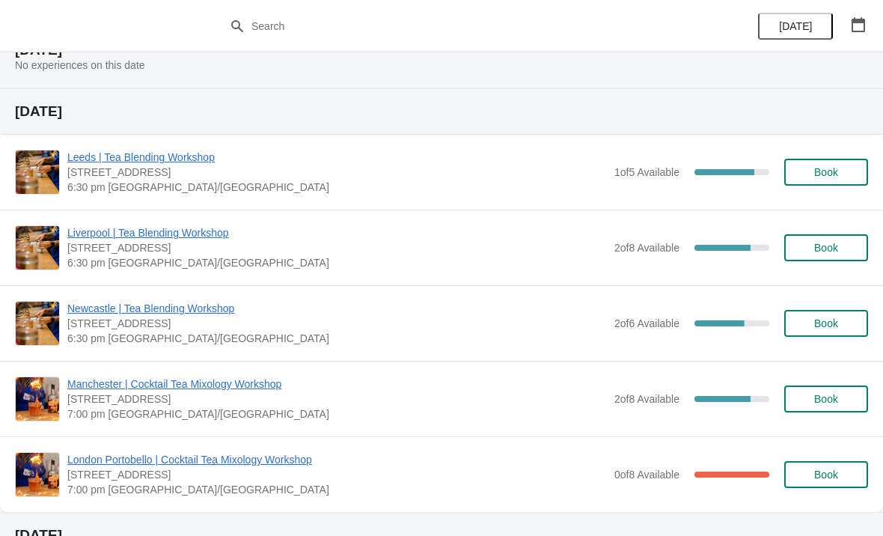
scroll to position [1048, 0]
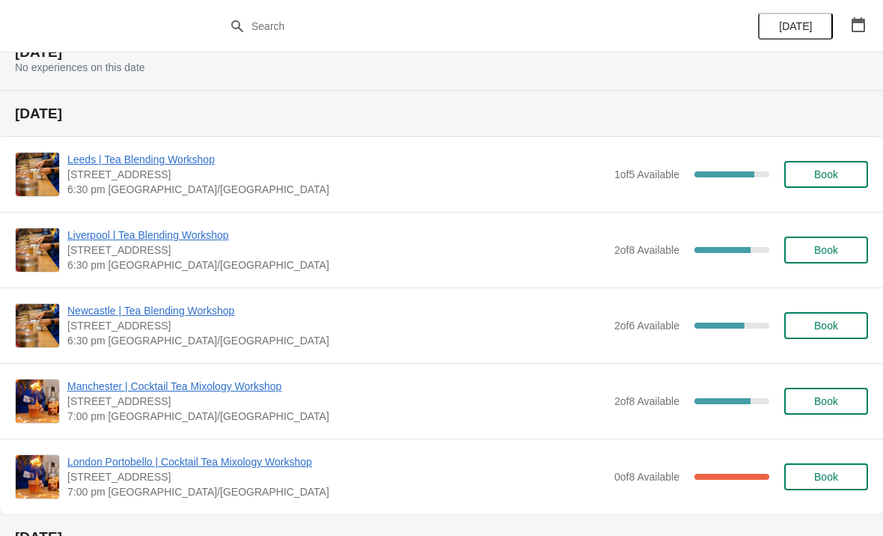
click at [841, 330] on span "Book" at bounding box center [825, 325] width 57 height 12
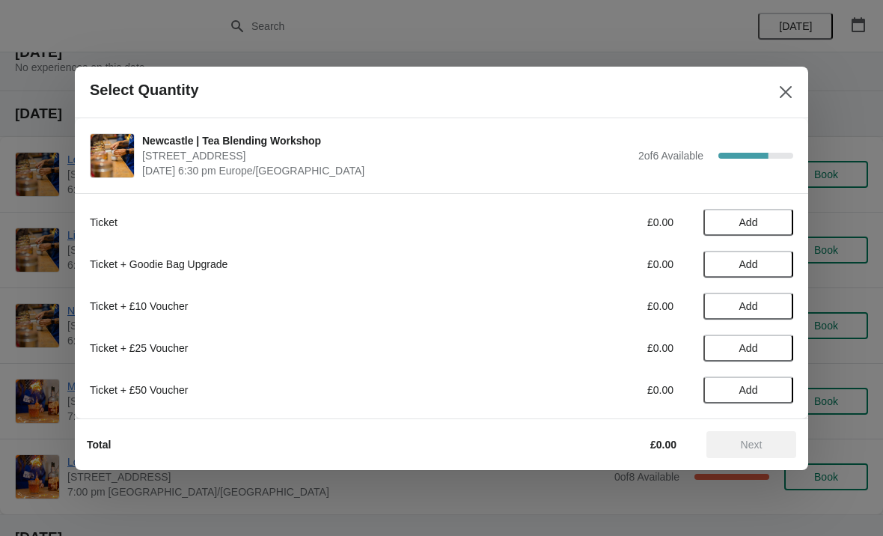
click at [752, 222] on span "Add" at bounding box center [748, 222] width 19 height 12
click at [758, 446] on span "Next" at bounding box center [752, 444] width 22 height 12
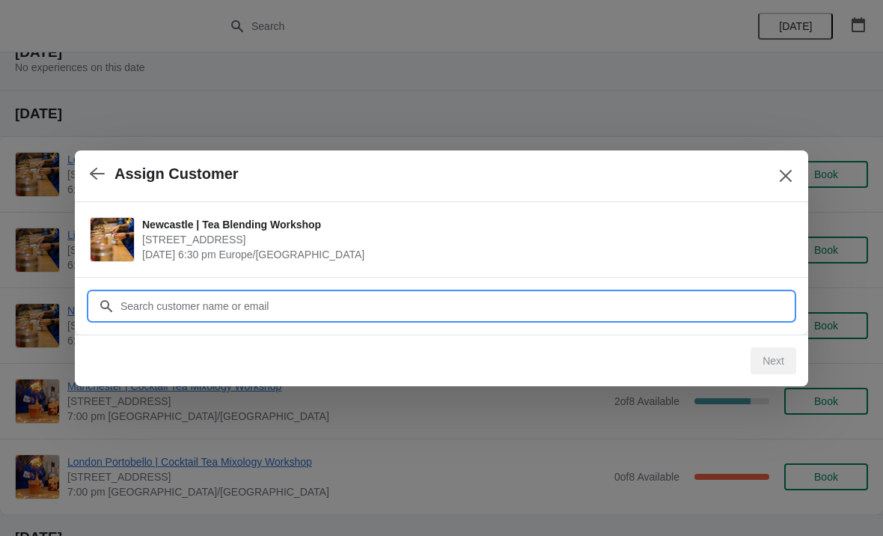
click at [253, 301] on input "Customer" at bounding box center [456, 305] width 673 height 27
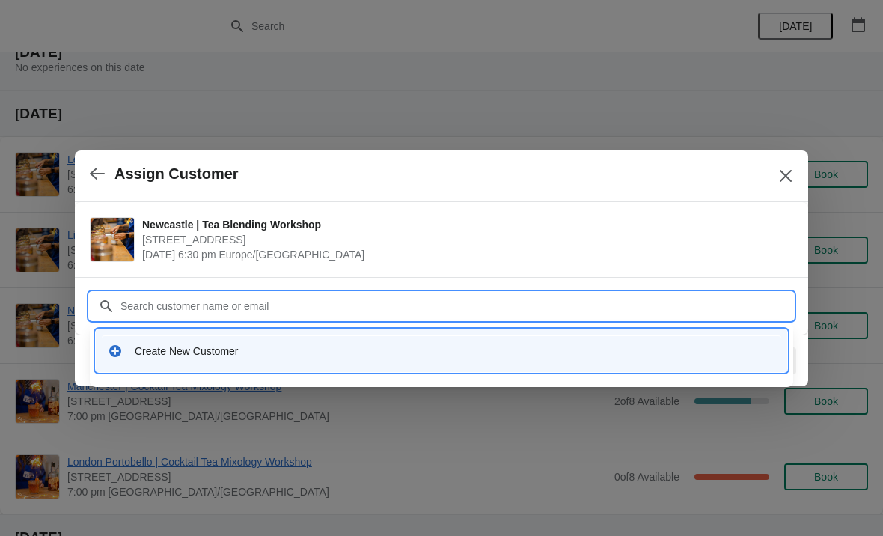
click at [212, 356] on div "Create New Customer" at bounding box center [455, 350] width 640 height 15
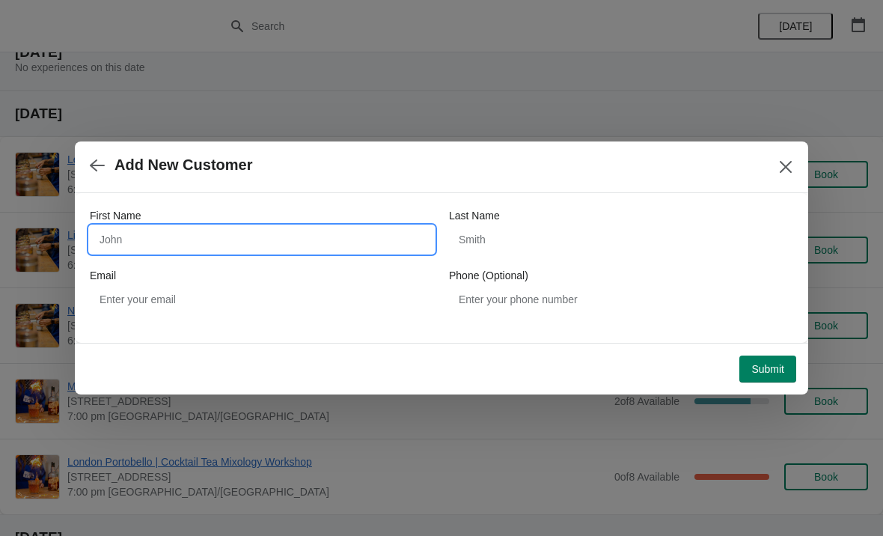
click at [218, 235] on input "First Name" at bounding box center [262, 239] width 344 height 27
type input "[PERSON_NAME]"
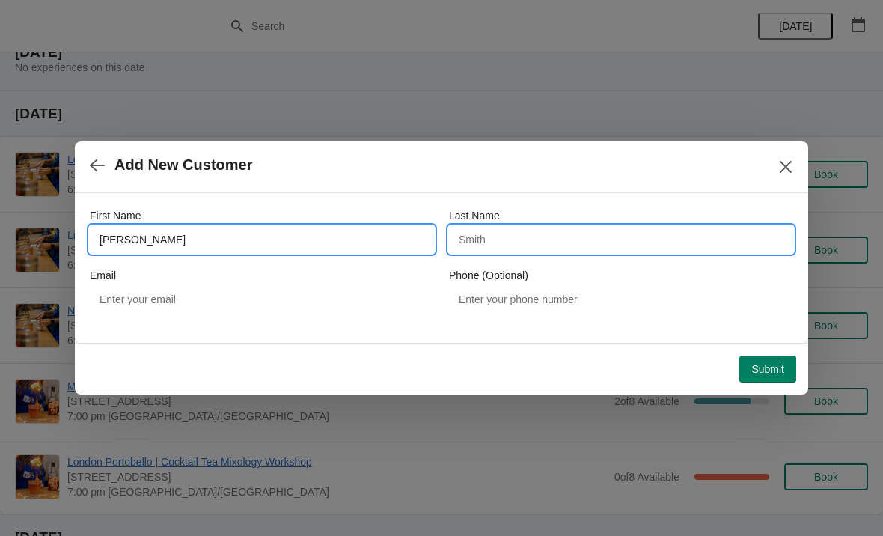
click at [560, 238] on input "Last Name" at bounding box center [621, 239] width 344 height 27
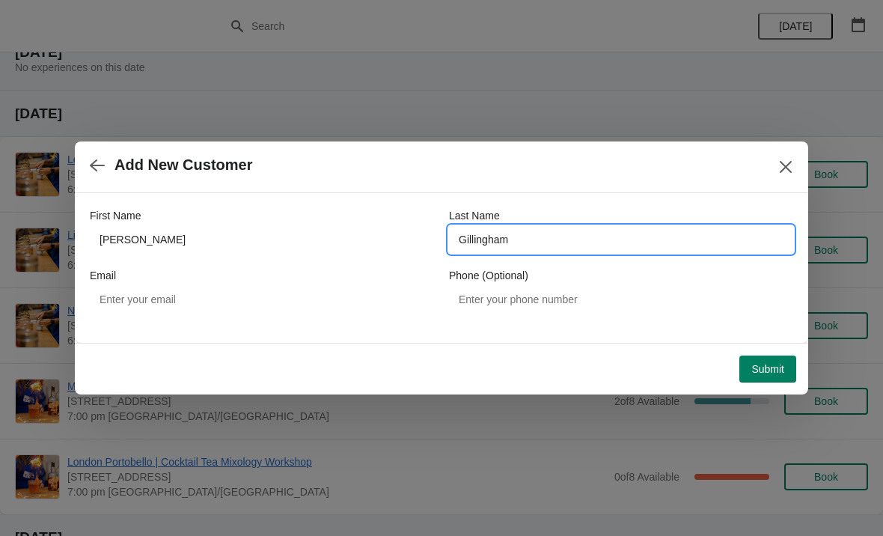
type input "Gillingham"
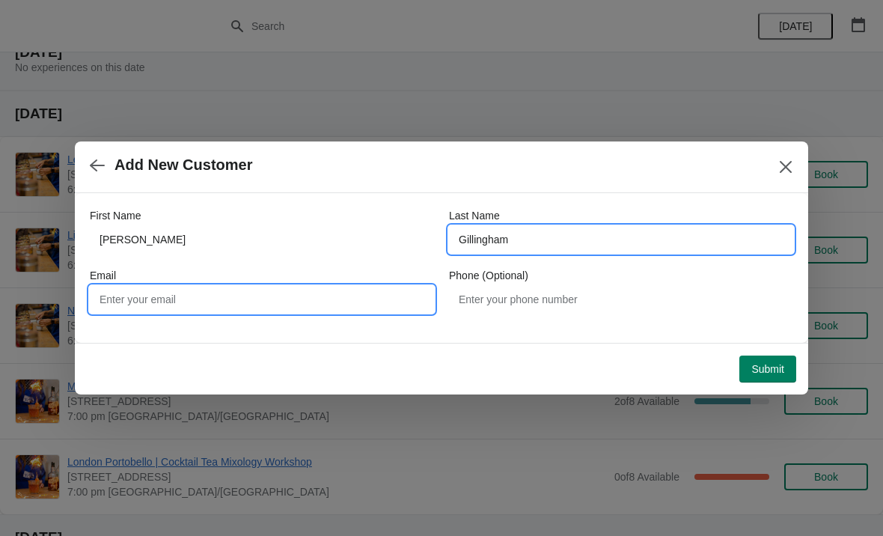
click at [230, 301] on input "Email" at bounding box center [262, 299] width 344 height 27
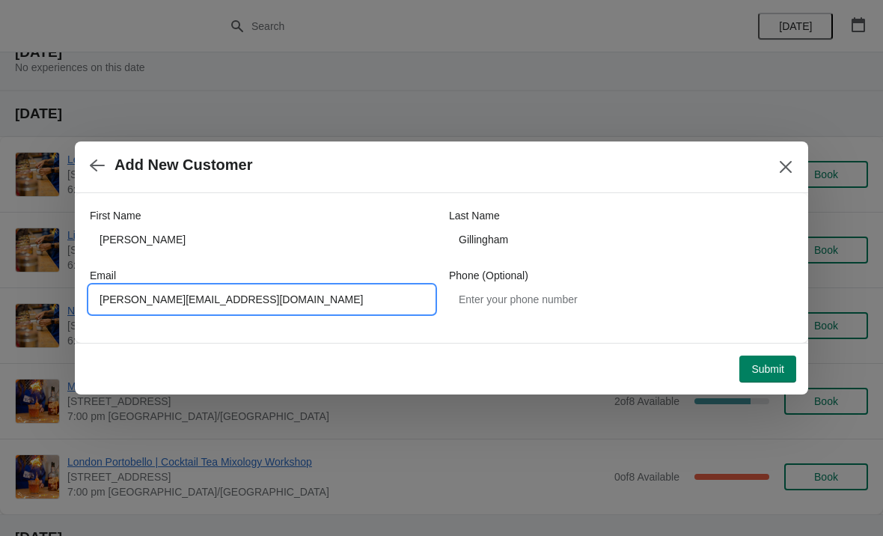
type input "[PERSON_NAME][EMAIL_ADDRESS][DOMAIN_NAME]"
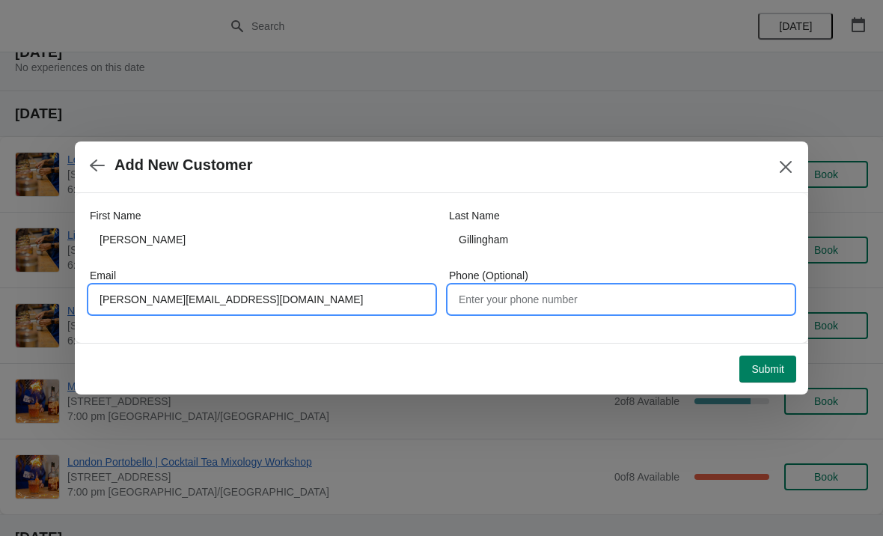
click at [552, 296] on input "Phone (Optional)" at bounding box center [621, 299] width 344 height 27
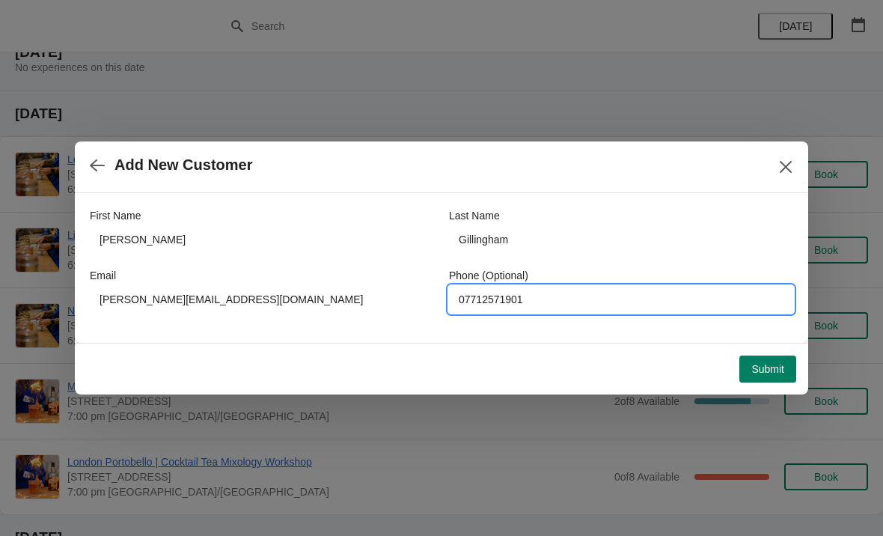
type input "07712571901"
click at [776, 375] on span "Submit" at bounding box center [767, 369] width 33 height 12
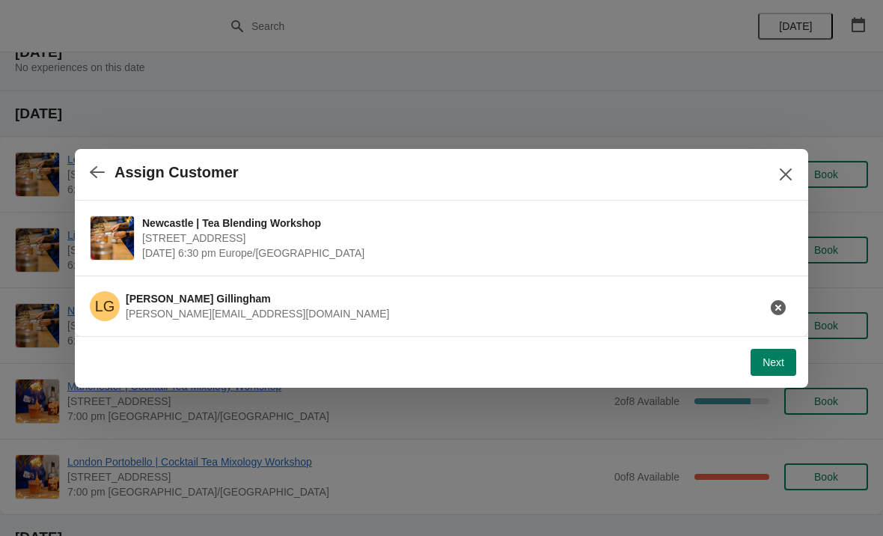
click at [775, 364] on span "Next" at bounding box center [773, 362] width 22 height 12
select select "No"
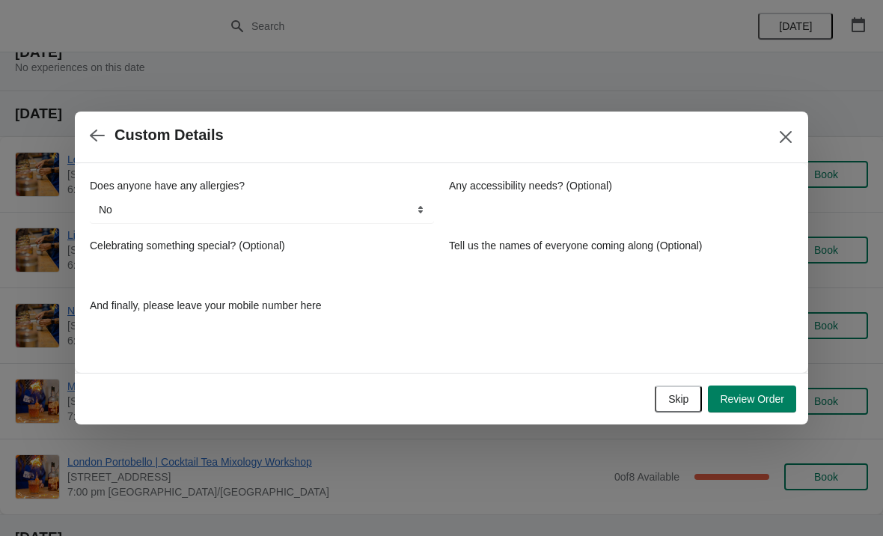
click at [668, 393] on span "Skip" at bounding box center [678, 399] width 20 height 12
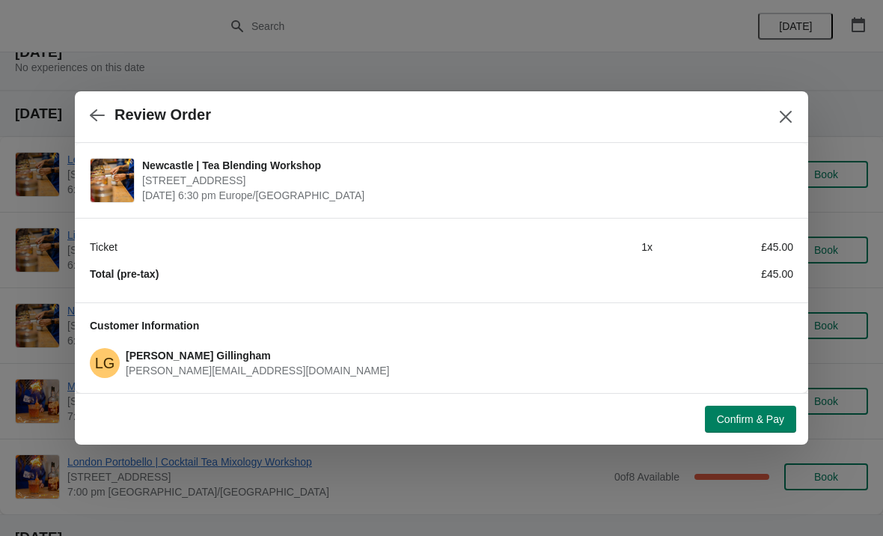
click at [791, 116] on icon "Close" at bounding box center [785, 116] width 15 height 15
